Goal: Task Accomplishment & Management: Use online tool/utility

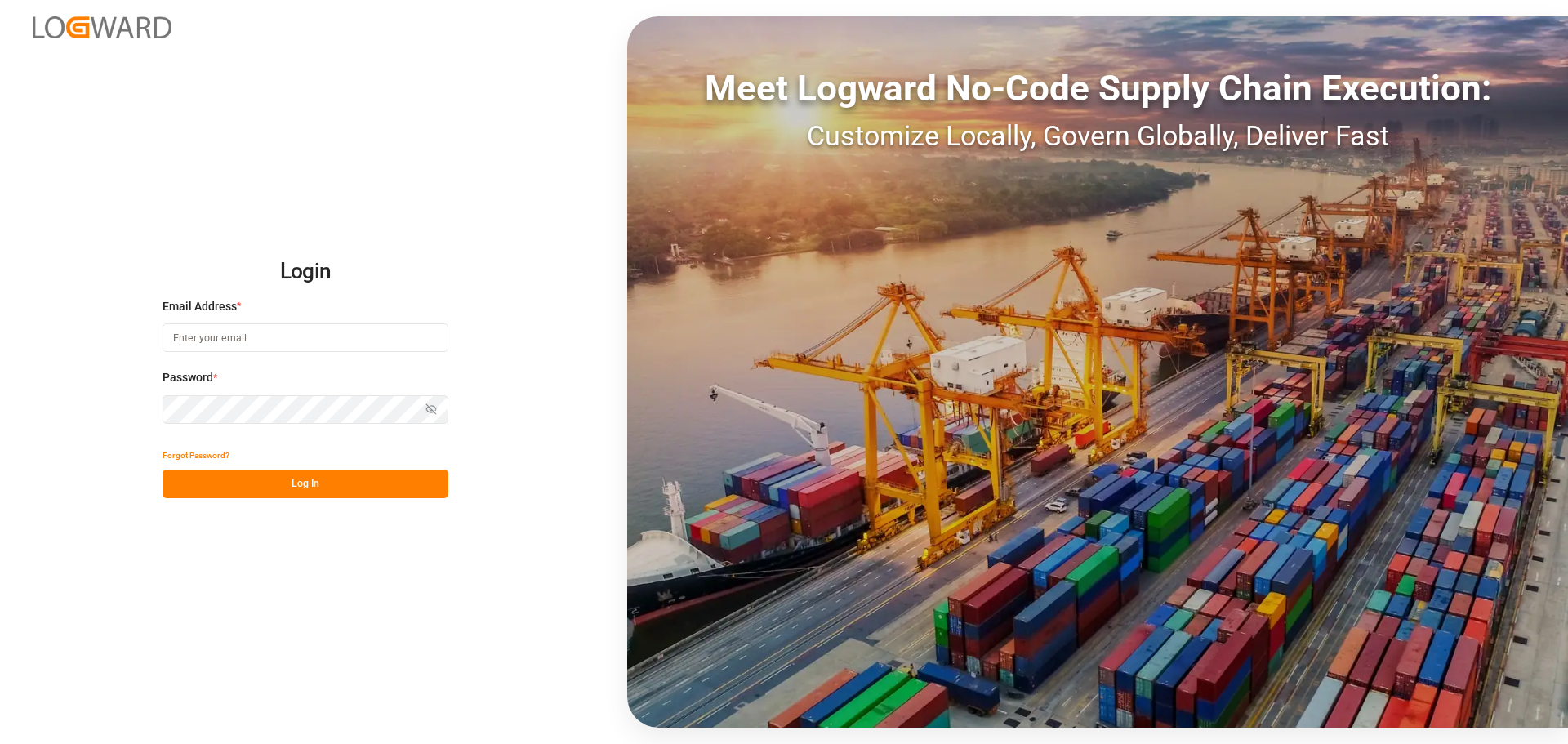
drag, startPoint x: 238, startPoint y: 359, endPoint x: 242, endPoint y: 340, distance: 19.4
click at [238, 359] on div "Email Address *" at bounding box center [306, 334] width 286 height 72
click at [242, 340] on input at bounding box center [306, 337] width 286 height 28
click at [314, 342] on input at bounding box center [306, 337] width 286 height 28
type input "v"
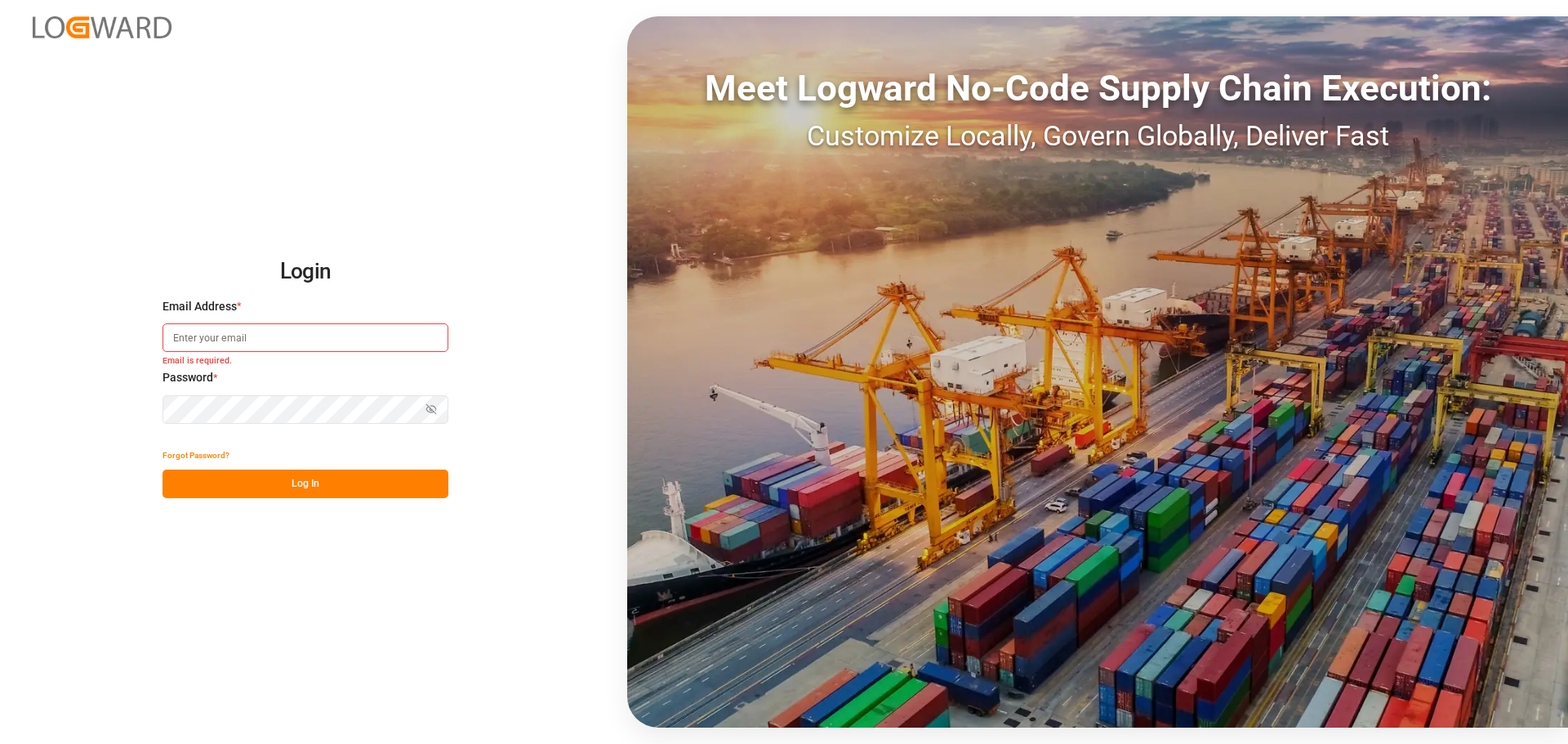
paste input "[EMAIL_ADDRESS][PERSON_NAME][DOMAIN_NAME]"
type input "[EMAIL_ADDRESS][PERSON_NAME][DOMAIN_NAME]"
click at [393, 477] on button "Log In" at bounding box center [306, 483] width 286 height 28
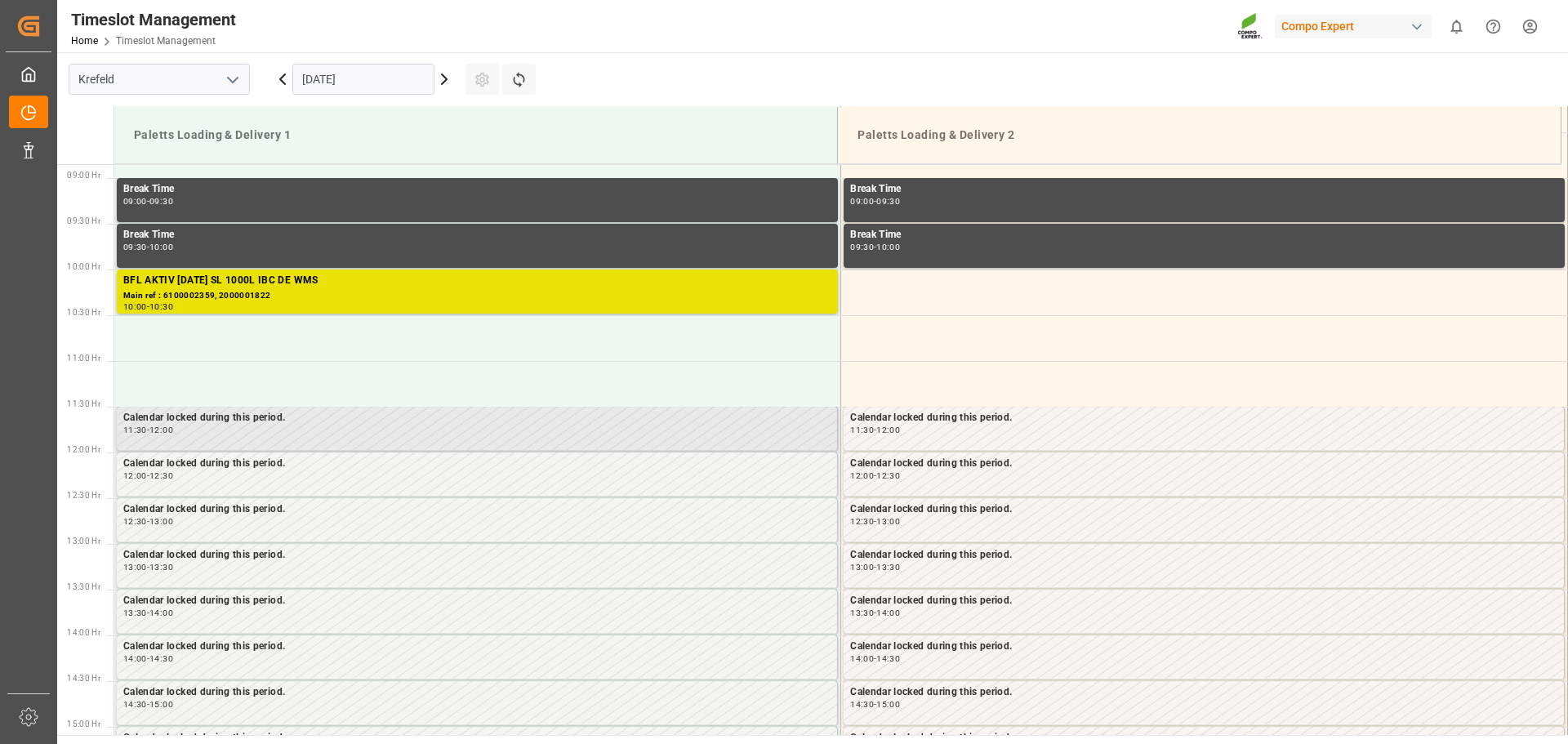
scroll to position [809, 0]
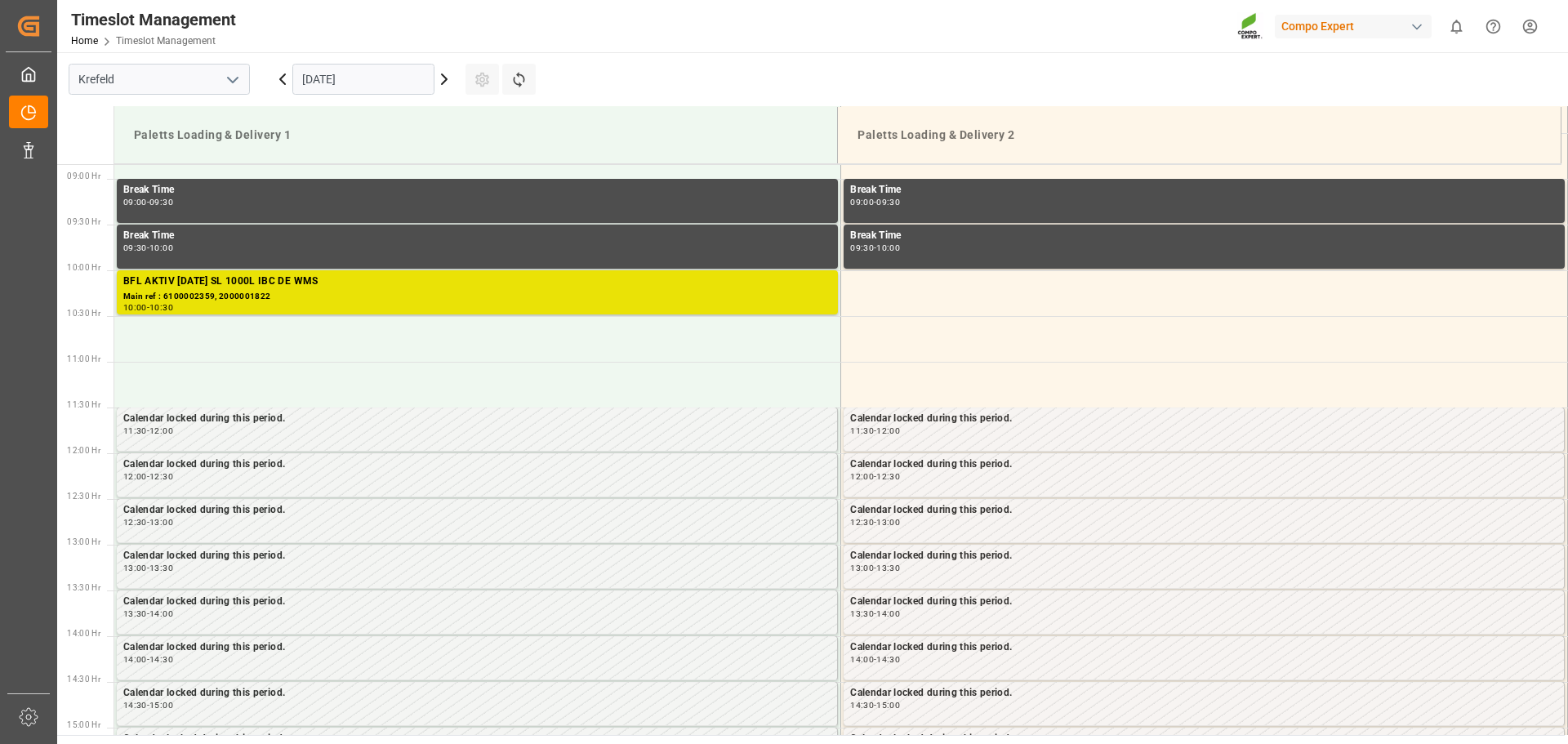
click at [447, 79] on icon at bounding box center [444, 79] width 20 height 20
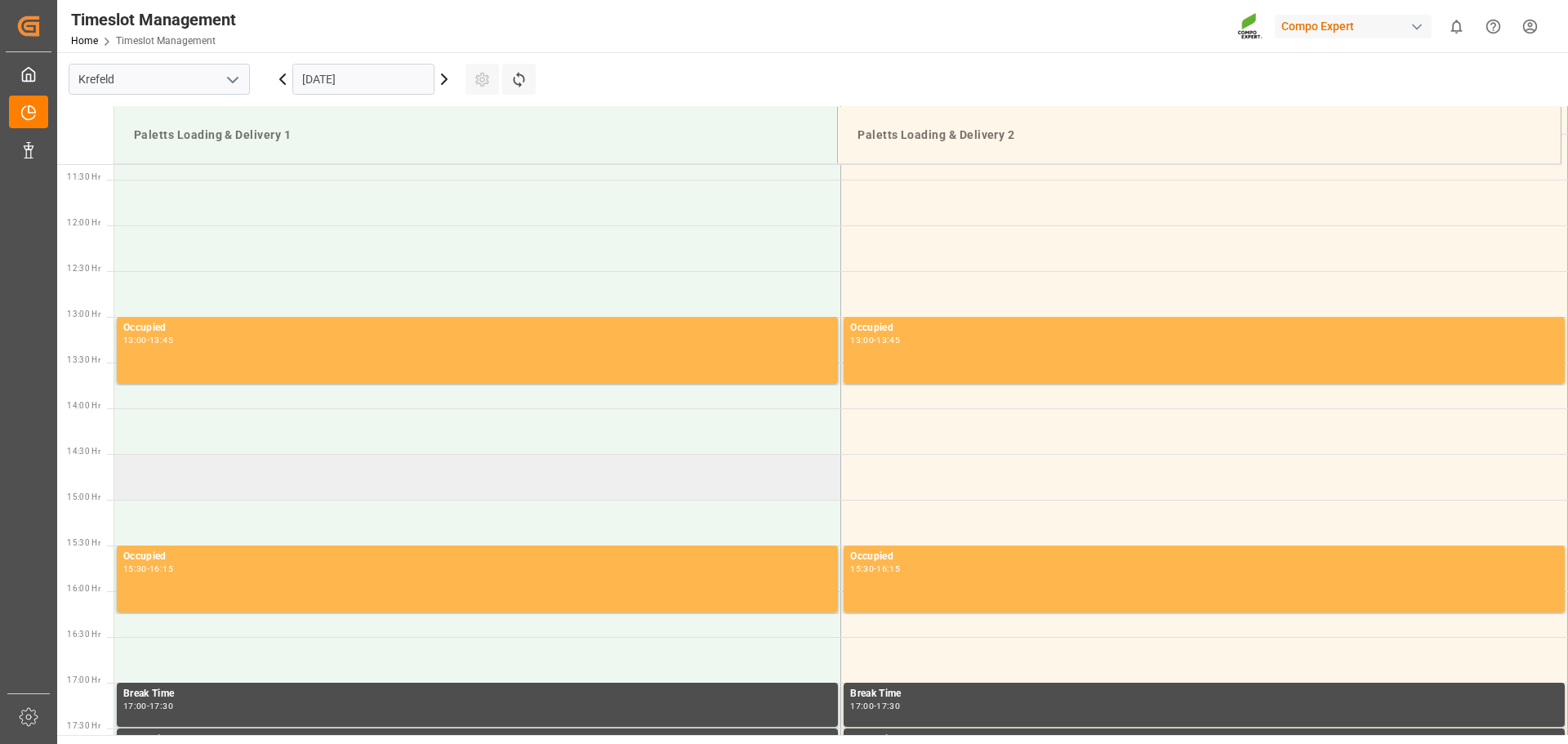
scroll to position [1241, 0]
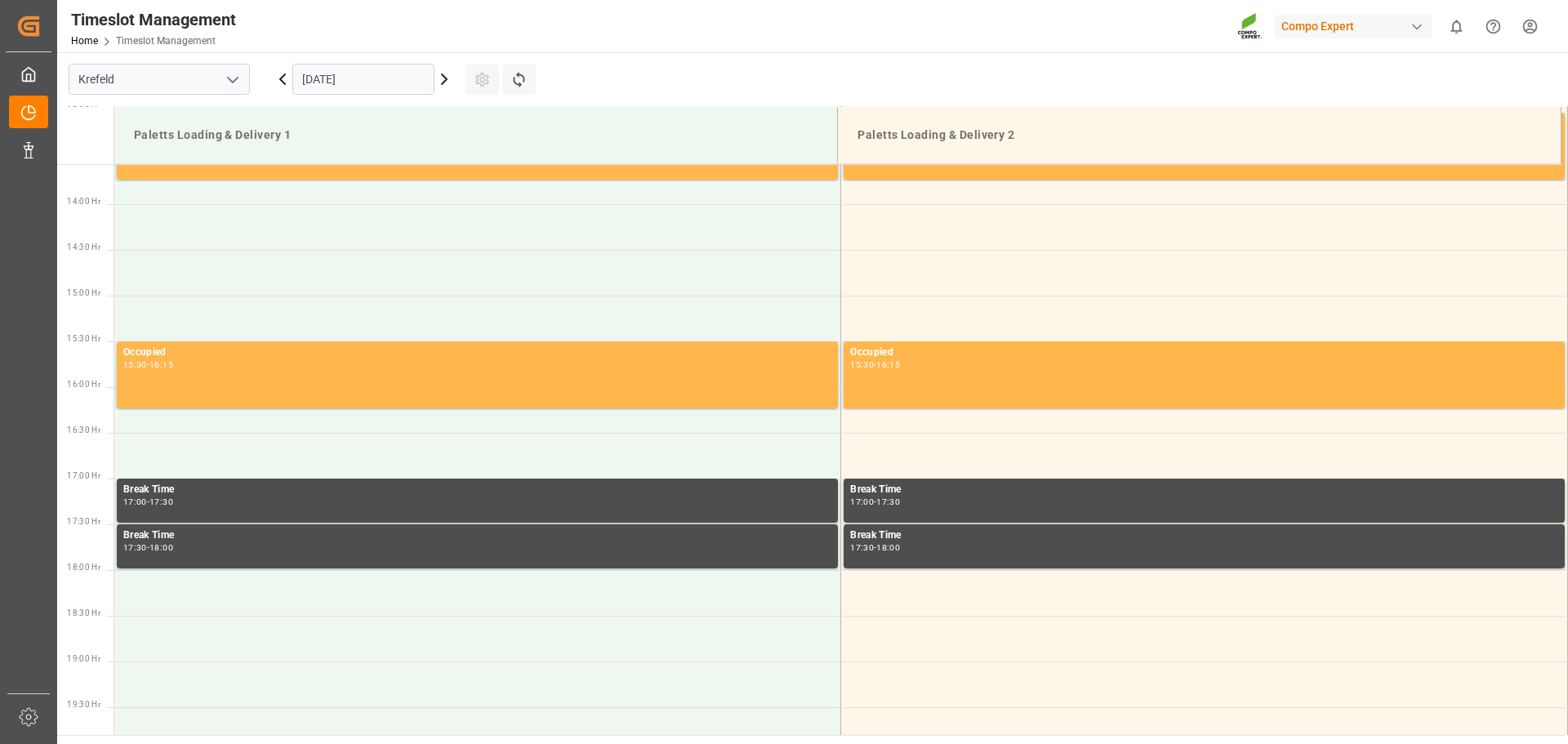
click at [283, 85] on icon at bounding box center [282, 79] width 20 height 20
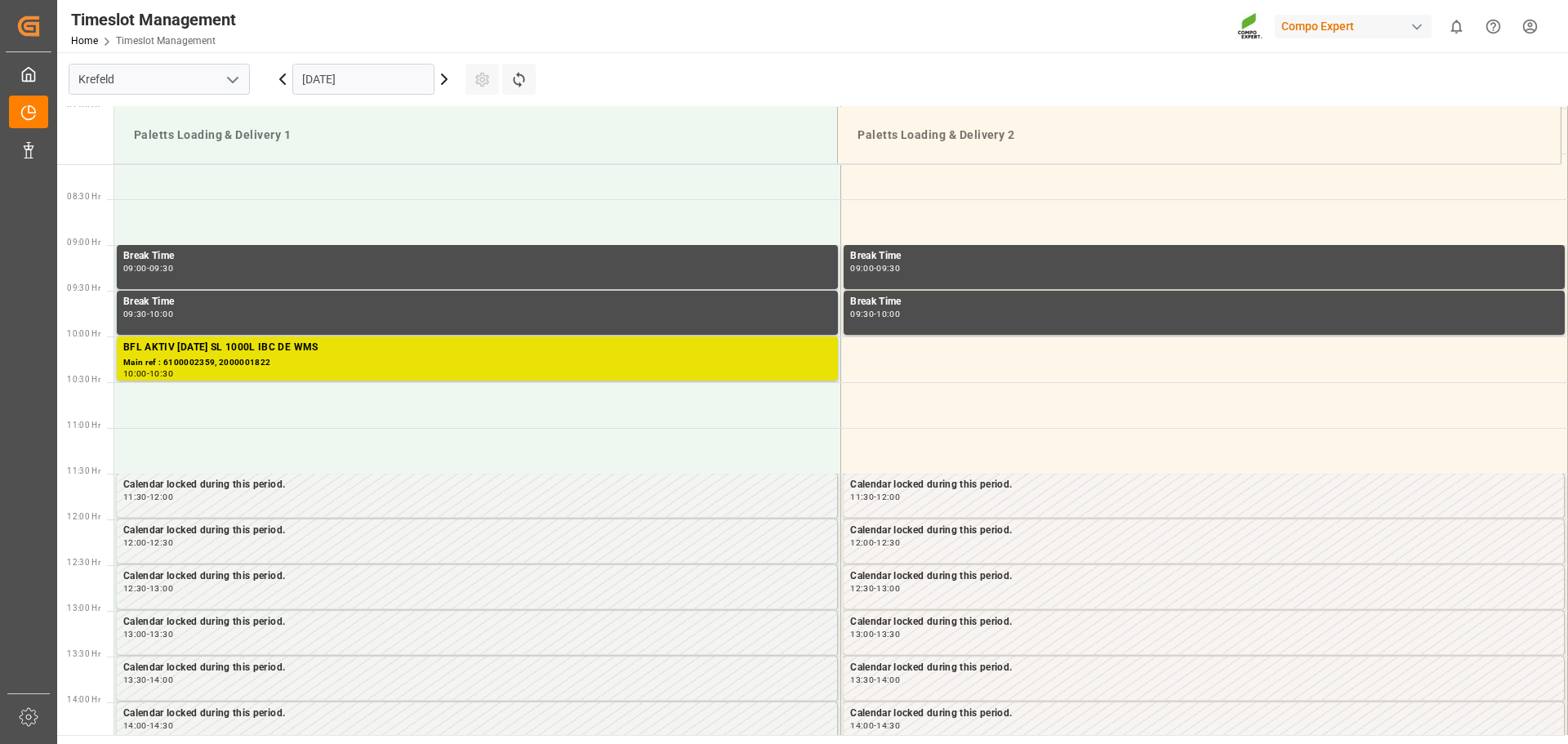
scroll to position [645, 0]
